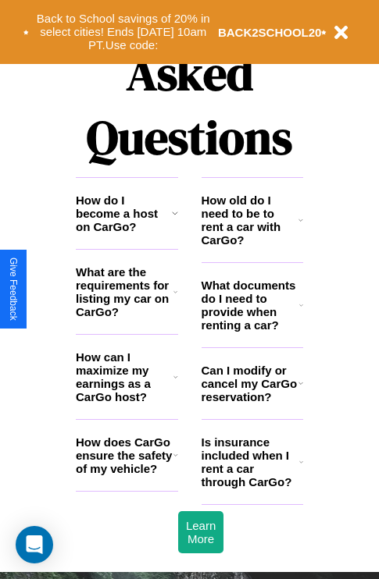
scroll to position [1891, 0]
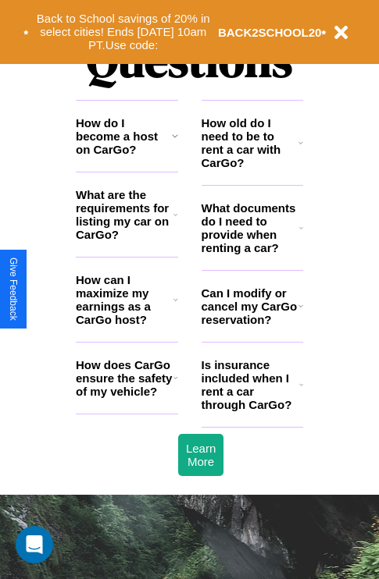
click at [174, 142] on icon at bounding box center [175, 136] width 6 height 12
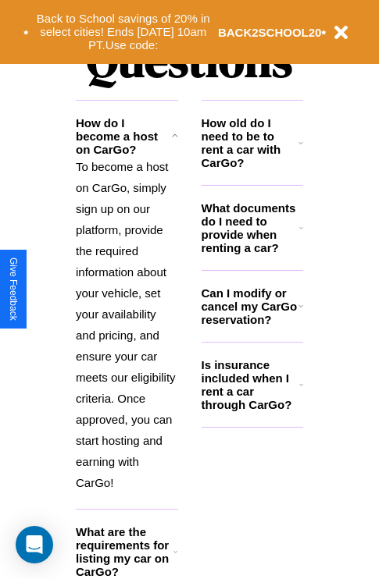
click at [251, 253] on h3 "What documents do I need to provide when renting a car?" at bounding box center [250, 227] width 98 height 53
click at [251, 410] on h3 "Is insurance included when I rent a car through CarGo?" at bounding box center [250, 384] width 98 height 53
click at [251, 168] on h3 "How old do I need to be to rent a car with CarGo?" at bounding box center [250, 142] width 98 height 53
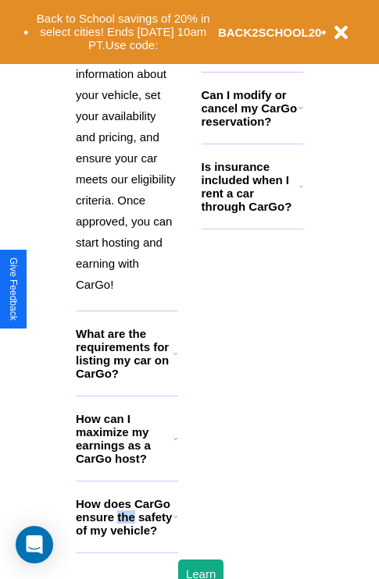
click at [126, 537] on h3 "How does CarGo ensure the safety of my vehicle?" at bounding box center [125, 517] width 98 height 40
click at [251, 55] on div "Back to School savings of 20% in select cities! Ends [DATE] 10am PT. Use code: …" at bounding box center [174, 32] width 303 height 48
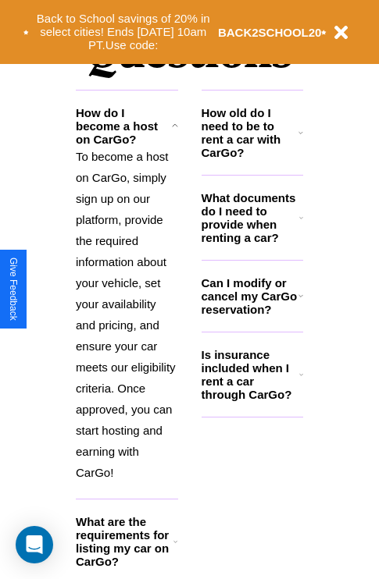
scroll to position [1882, 0]
